Goal: Transaction & Acquisition: Book appointment/travel/reservation

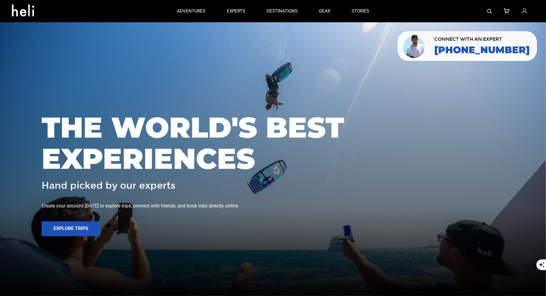
click at [490, 10] on img at bounding box center [490, 11] width 5 height 5
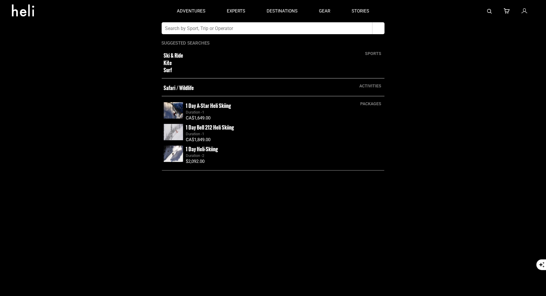
click at [203, 35] on app-search-panel "sports Ski & Ride Kite Surf activities Safari / Wildlife packages 1 Day A-Star …" at bounding box center [273, 159] width 546 height 274
click at [213, 29] on input "text" at bounding box center [267, 28] width 211 height 12
type input "silverton"
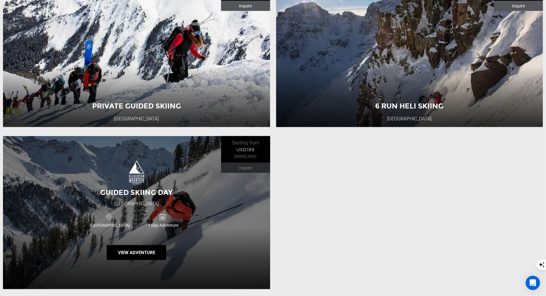
scroll to position [320, 0]
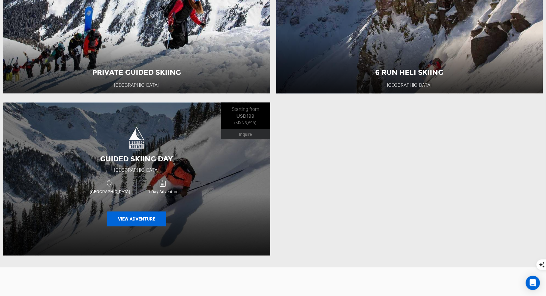
click at [137, 214] on button "View Adventure" at bounding box center [136, 219] width 59 height 15
